Goal: Transaction & Acquisition: Purchase product/service

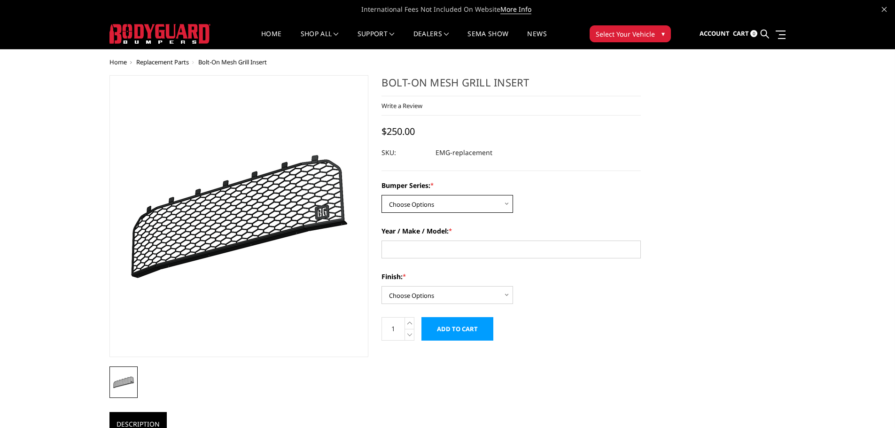
click at [421, 205] on select "Choose Options A2 Series FT Series Freedom Series" at bounding box center [447, 204] width 132 height 18
select select "1694"
click at [381, 195] on select "Choose Options A2 Series FT Series Freedom Series" at bounding box center [447, 204] width 132 height 18
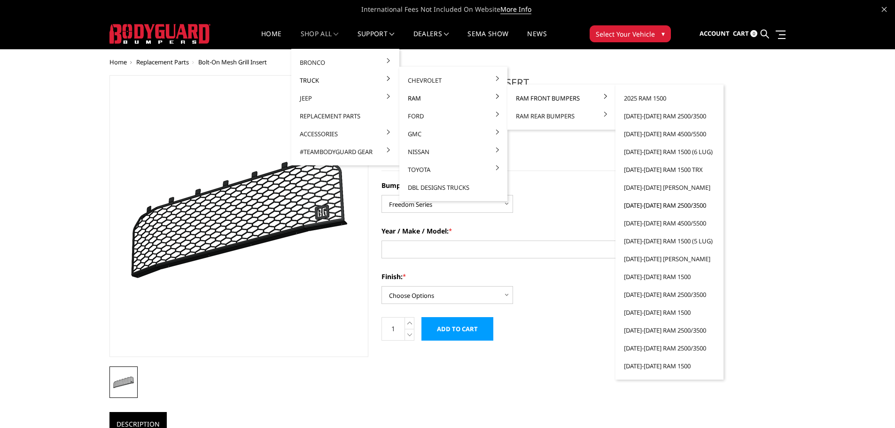
click at [664, 208] on link "[DATE]-[DATE] Ram 2500/3500" at bounding box center [669, 205] width 101 height 18
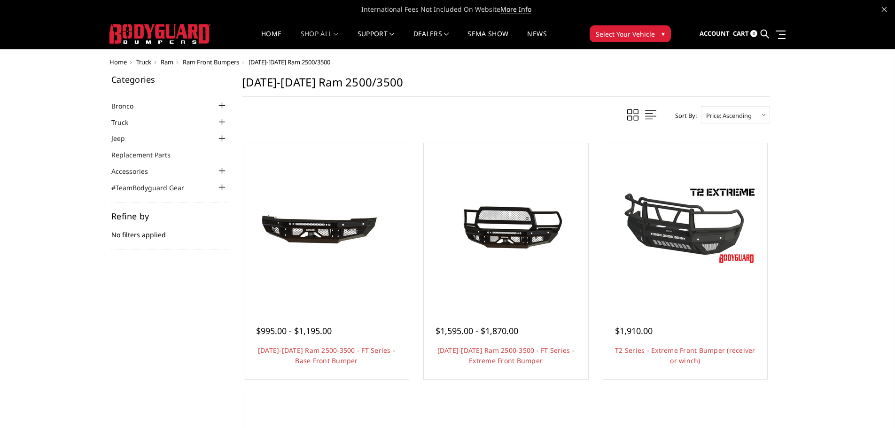
click at [222, 125] on div at bounding box center [222, 122] width 11 height 11
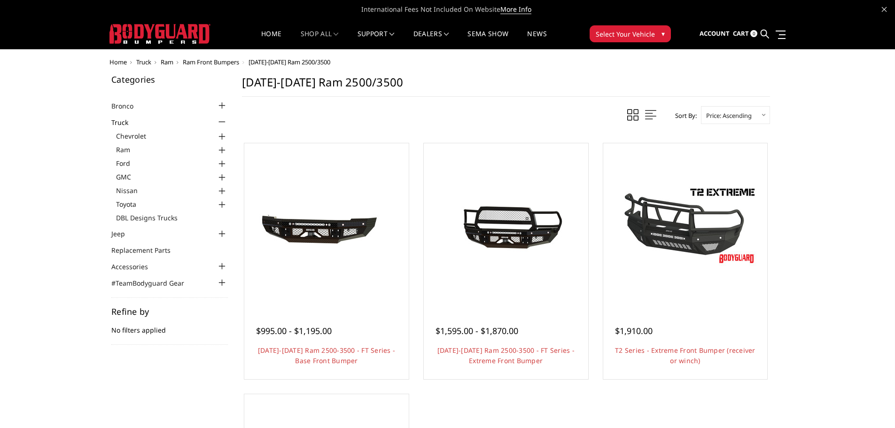
click at [222, 149] on div at bounding box center [222, 150] width 11 height 11
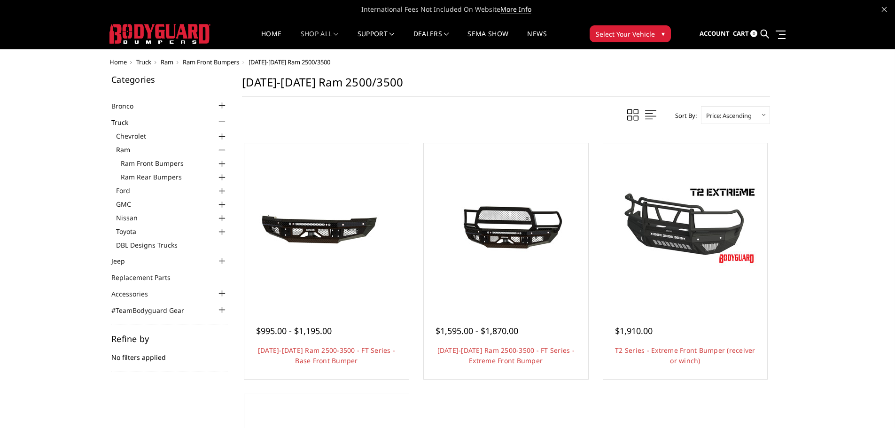
click at [223, 176] on div at bounding box center [222, 177] width 11 height 11
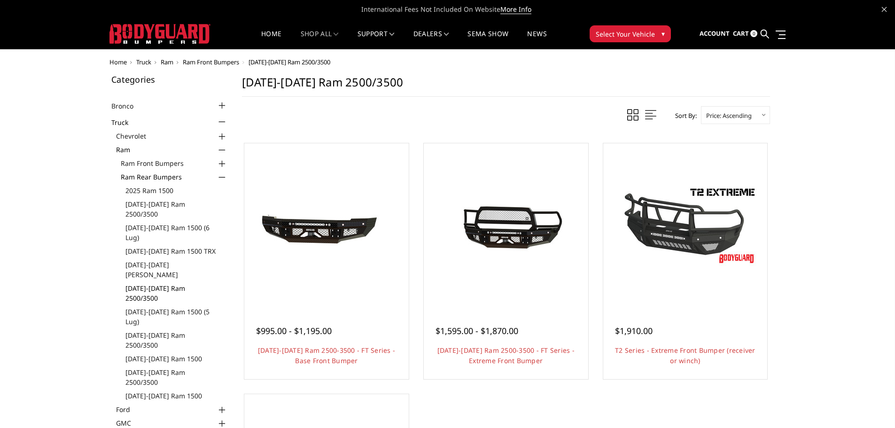
click at [159, 283] on link "[DATE]-[DATE] Ram 2500/3500" at bounding box center [176, 293] width 102 height 20
